Goal: Information Seeking & Learning: Learn about a topic

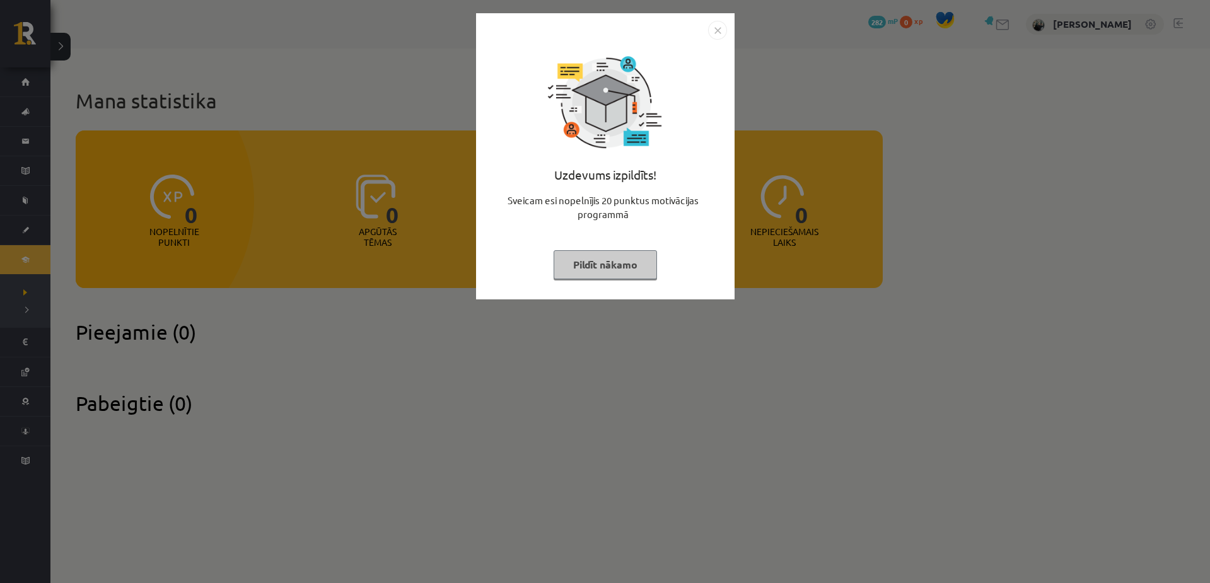
click at [717, 32] on img "Close" at bounding box center [717, 30] width 19 height 19
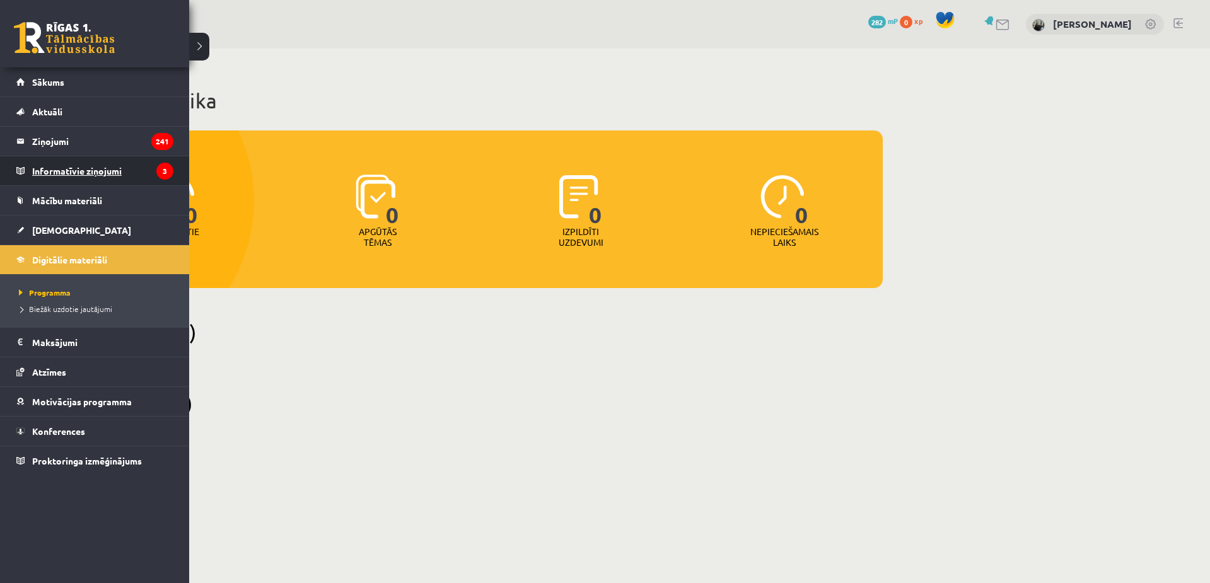
click at [57, 163] on legend "Informatīvie ziņojumi 3" at bounding box center [102, 170] width 141 height 29
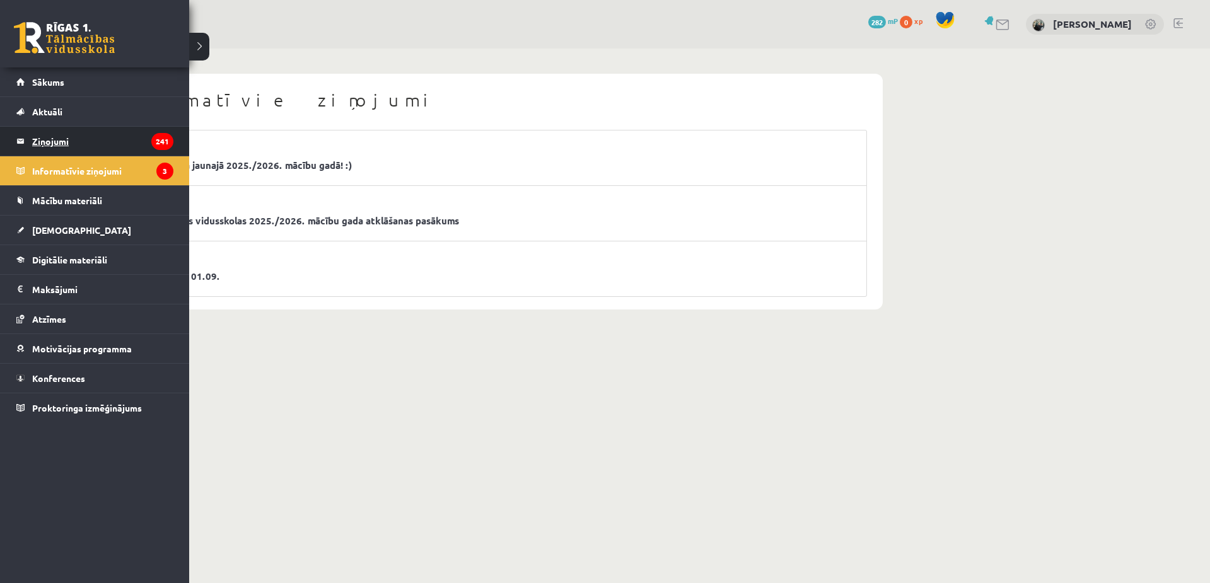
click at [56, 137] on legend "Ziņojumi 241" at bounding box center [102, 141] width 141 height 29
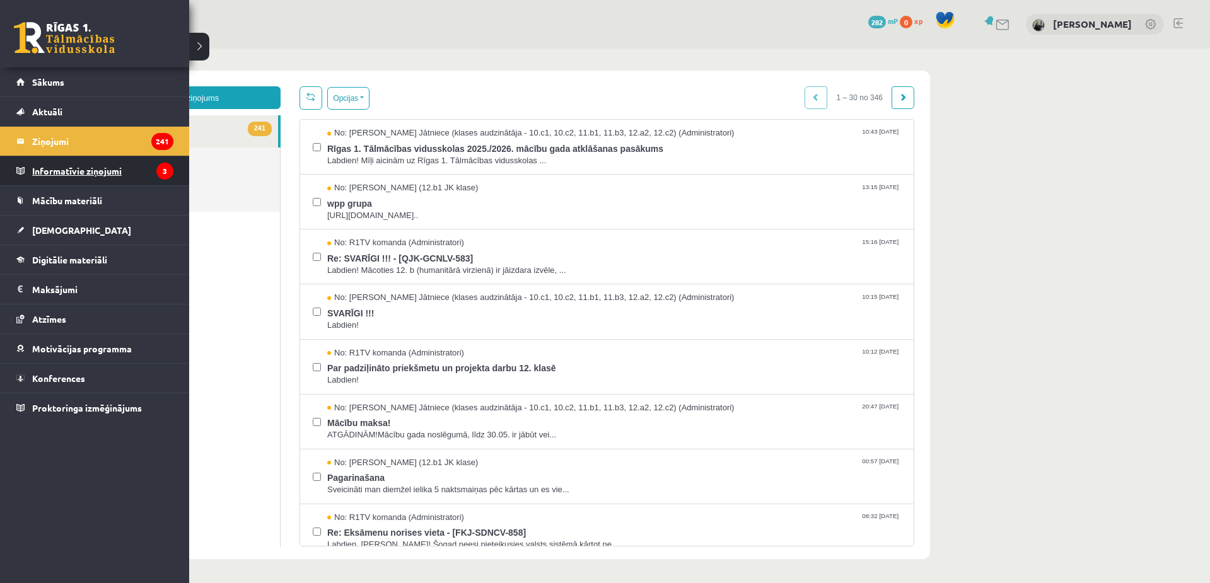
click at [72, 175] on legend "Informatīvie ziņojumi 3" at bounding box center [102, 170] width 141 height 29
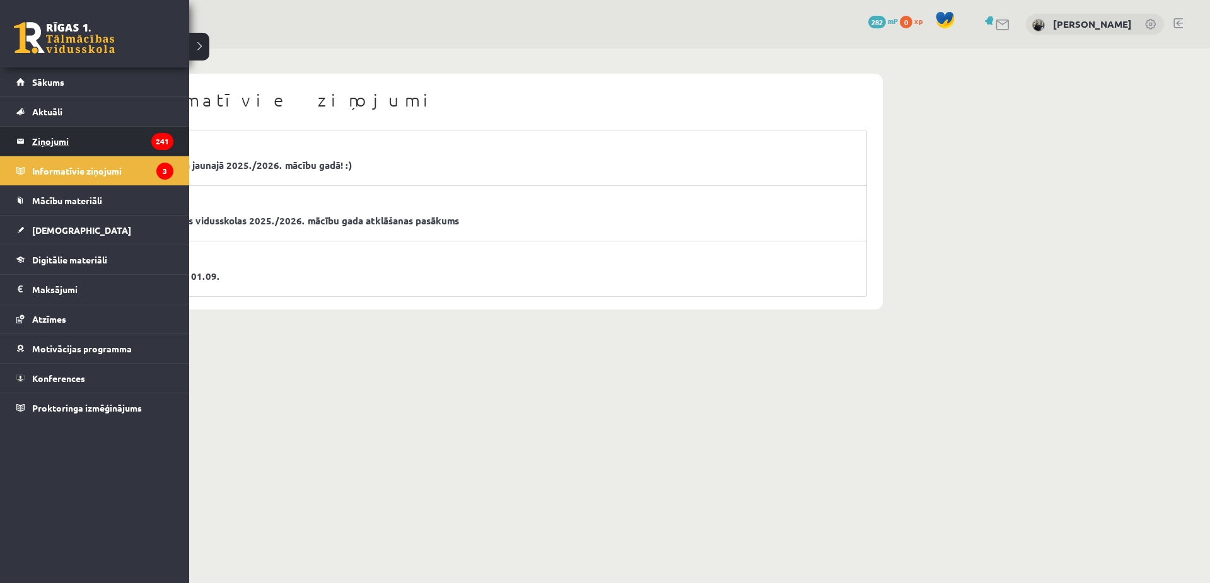
click at [32, 132] on legend "Ziņojumi 241" at bounding box center [102, 141] width 141 height 29
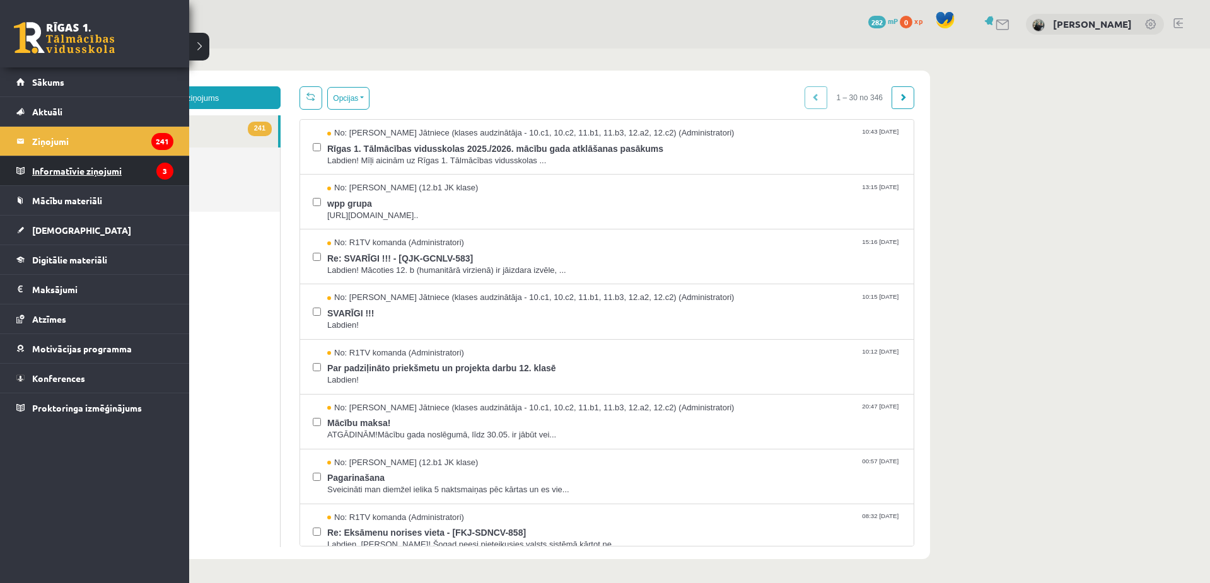
click at [41, 168] on legend "Informatīvie ziņojumi 3" at bounding box center [102, 170] width 141 height 29
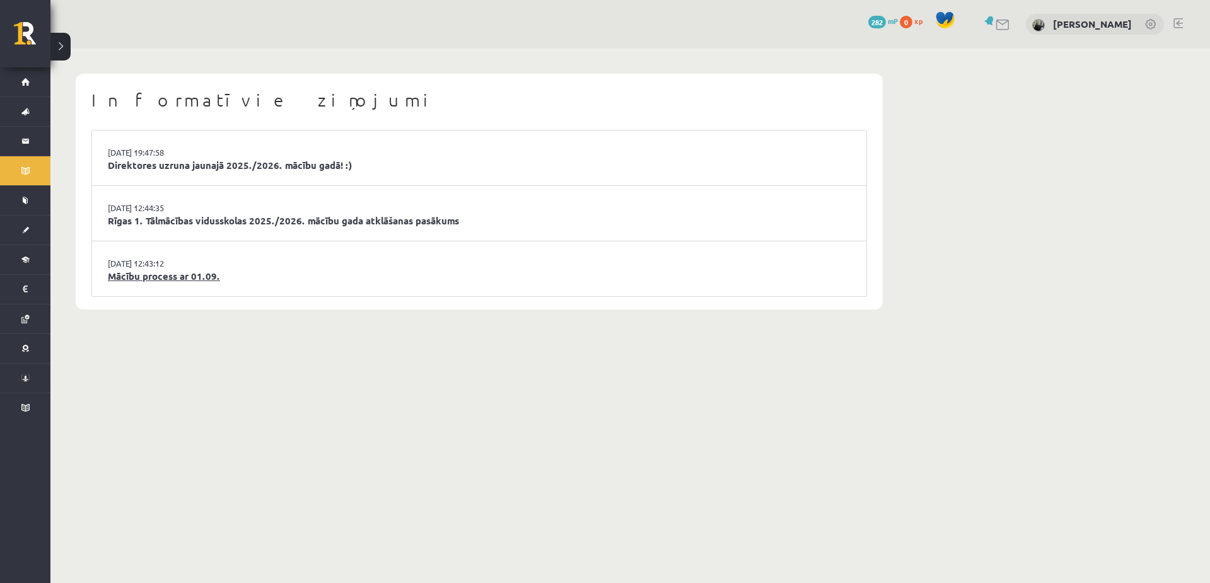
click at [178, 275] on link "Mācību process ar 01.09." at bounding box center [479, 276] width 743 height 14
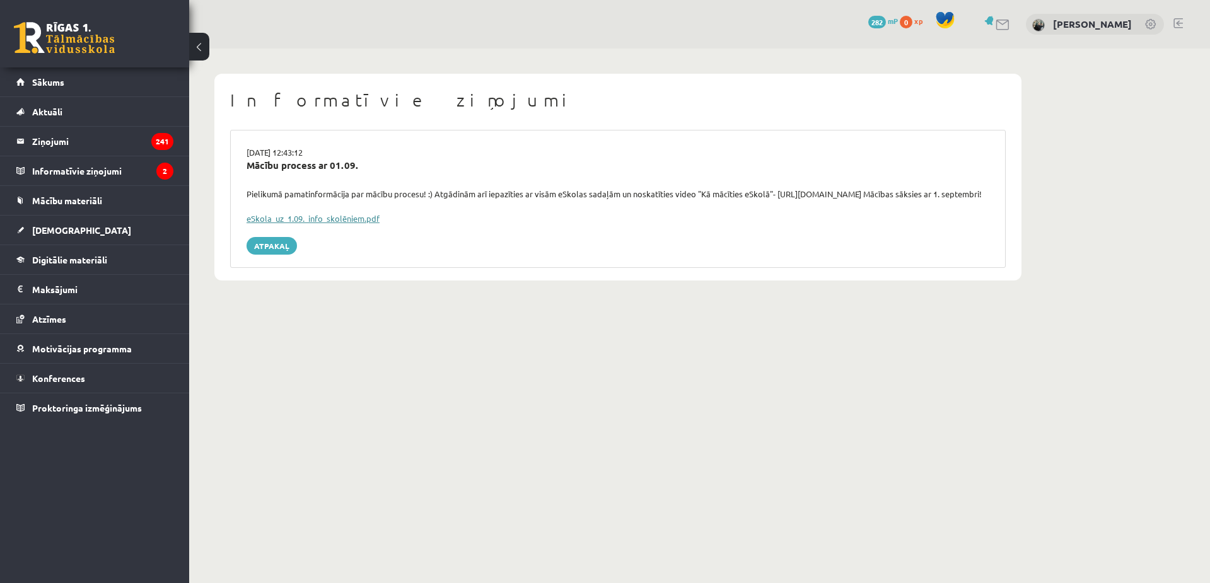
click at [284, 224] on link "eSkola_uz_1.09._info_skolēniem.pdf" at bounding box center [312, 218] width 133 height 11
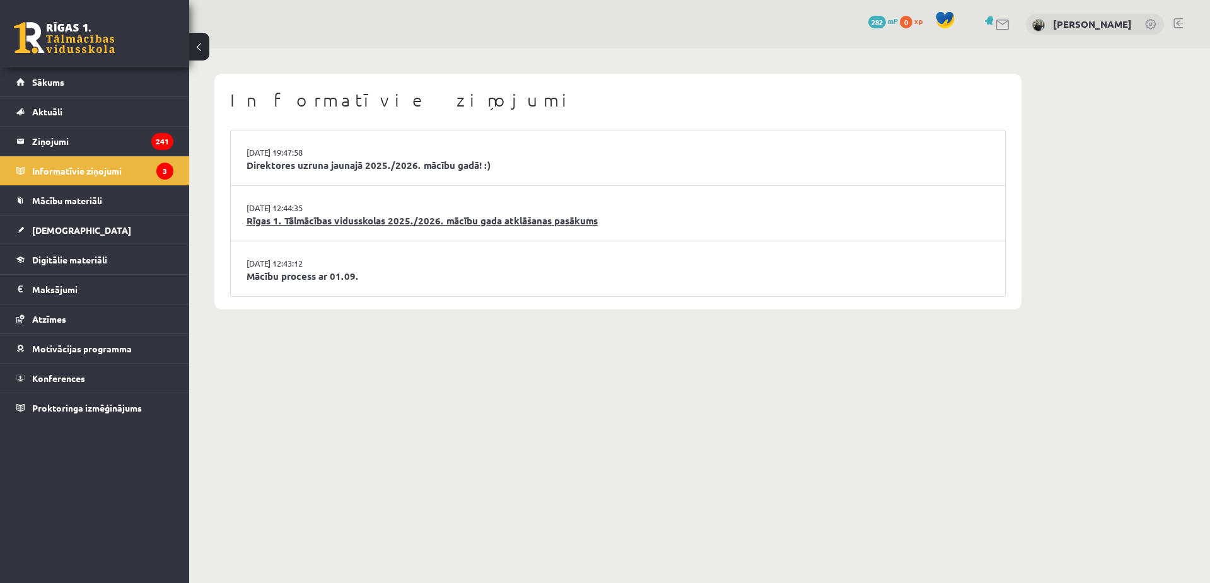
click at [326, 221] on link "Rīgas 1. Tālmācības vidusskolas 2025./2026. mācību gada atklāšanas pasākums" at bounding box center [617, 221] width 743 height 14
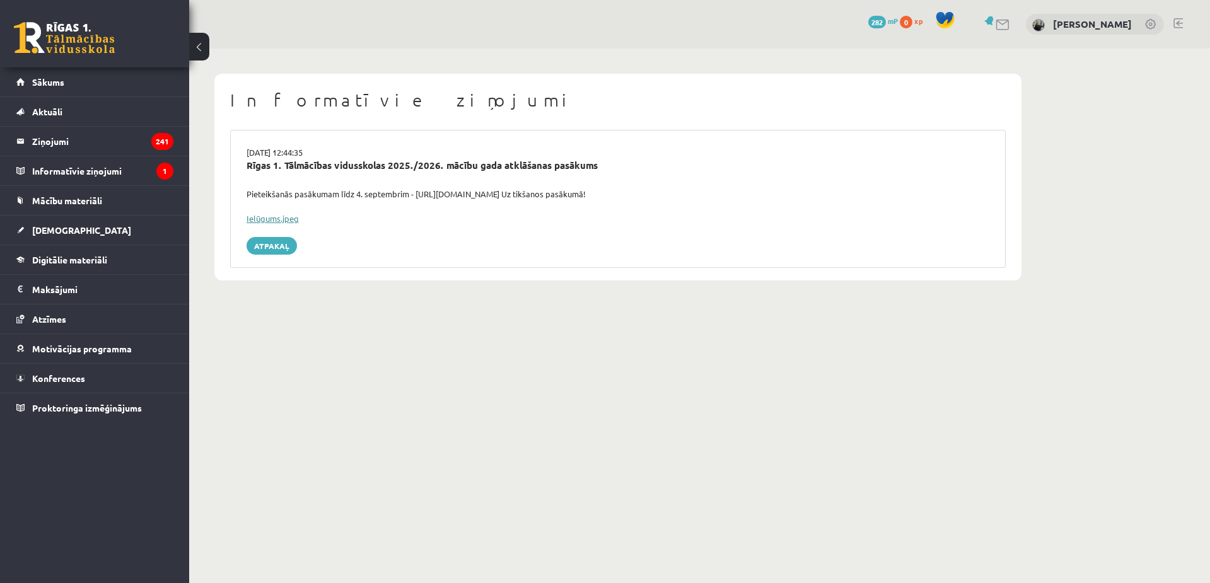
click at [284, 215] on link "Ielūgums.jpeg" at bounding box center [272, 218] width 52 height 11
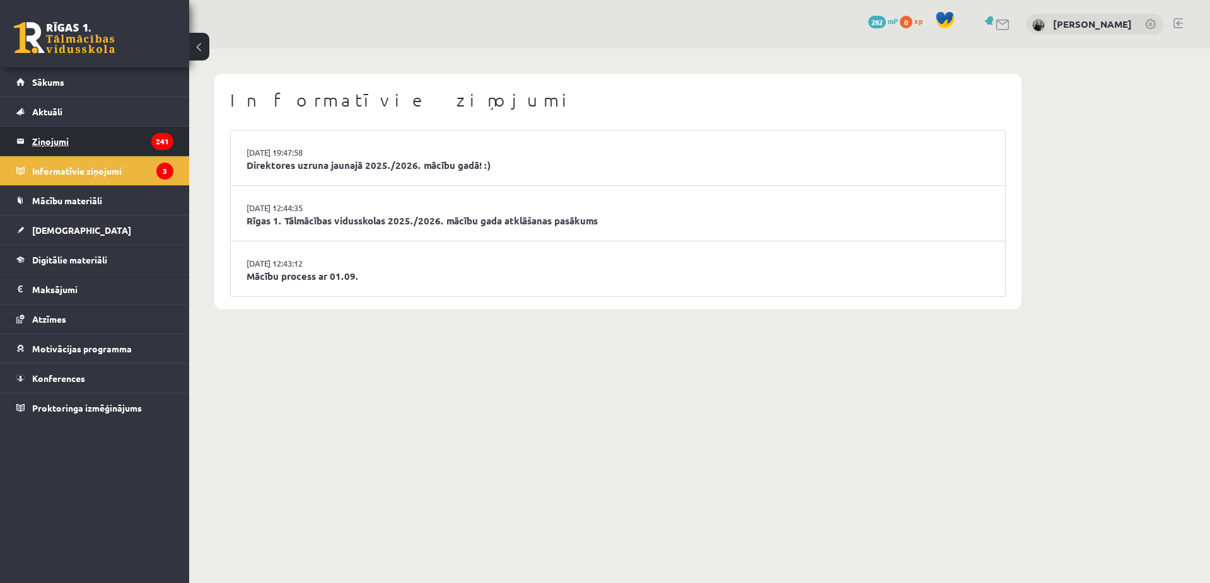
click at [85, 139] on legend "Ziņojumi 241" at bounding box center [102, 141] width 141 height 29
